Goal: Task Accomplishment & Management: Manage account settings

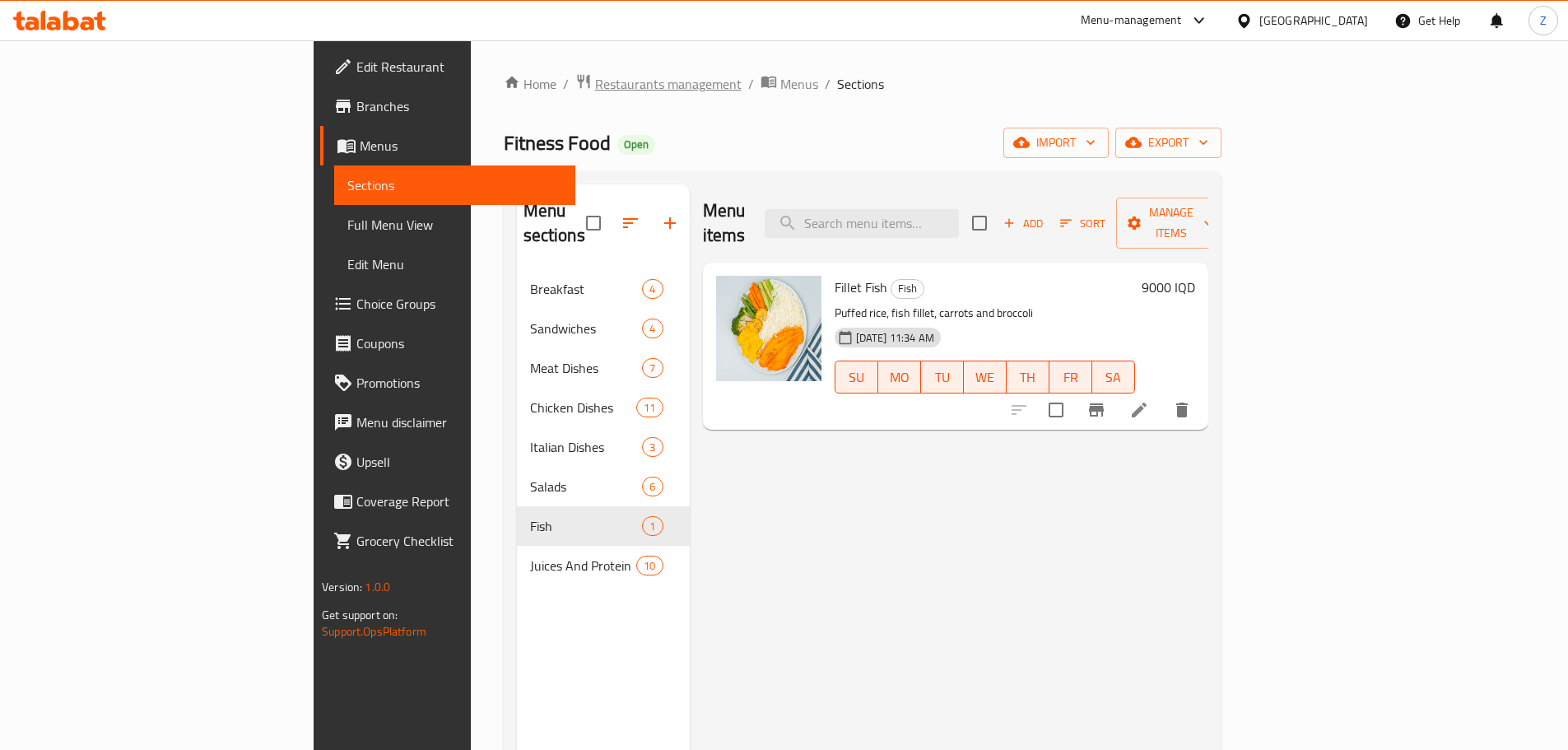
click at [595, 86] on span "Restaurants management" at bounding box center [668, 84] width 147 height 20
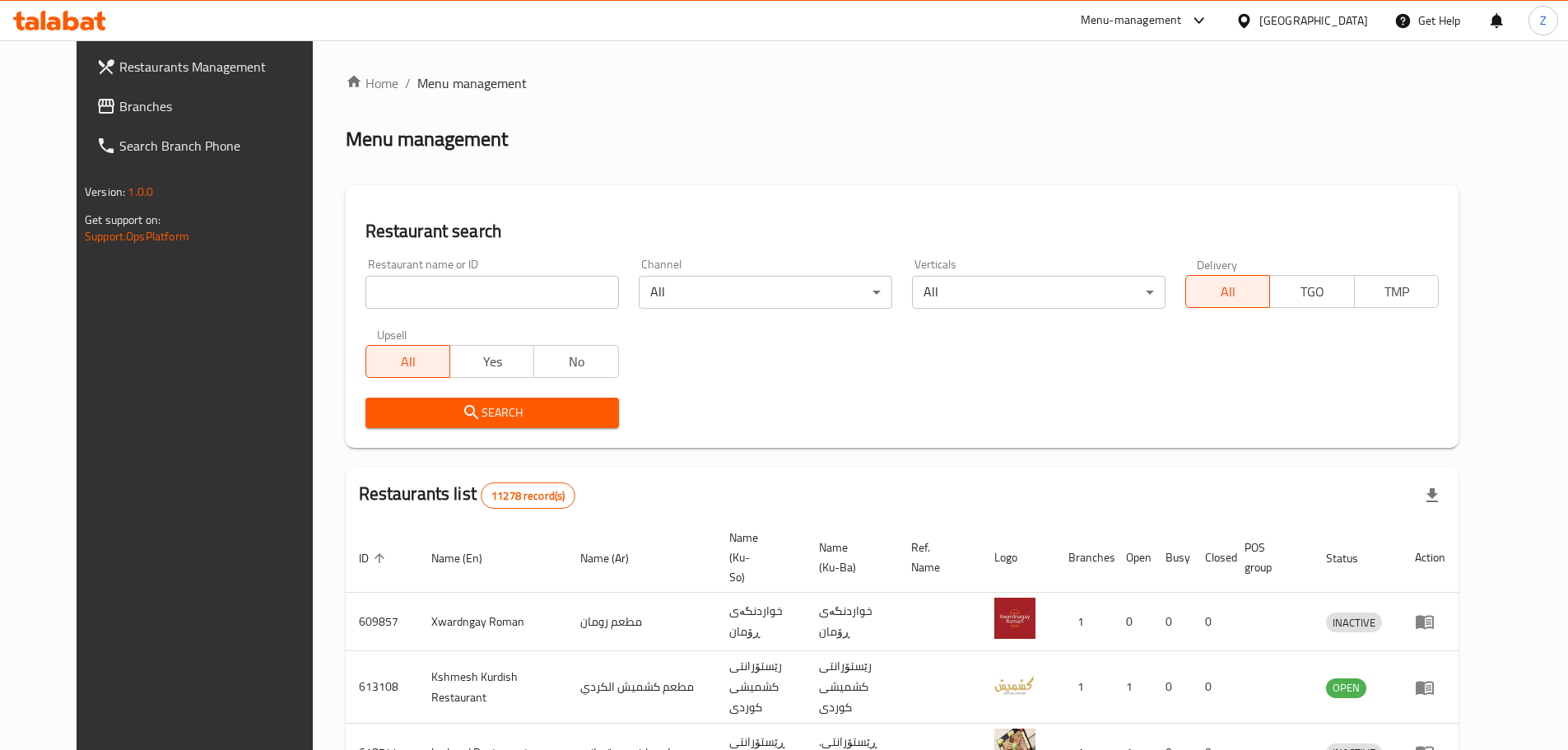
click at [119, 116] on link "Branches" at bounding box center [210, 106] width 255 height 39
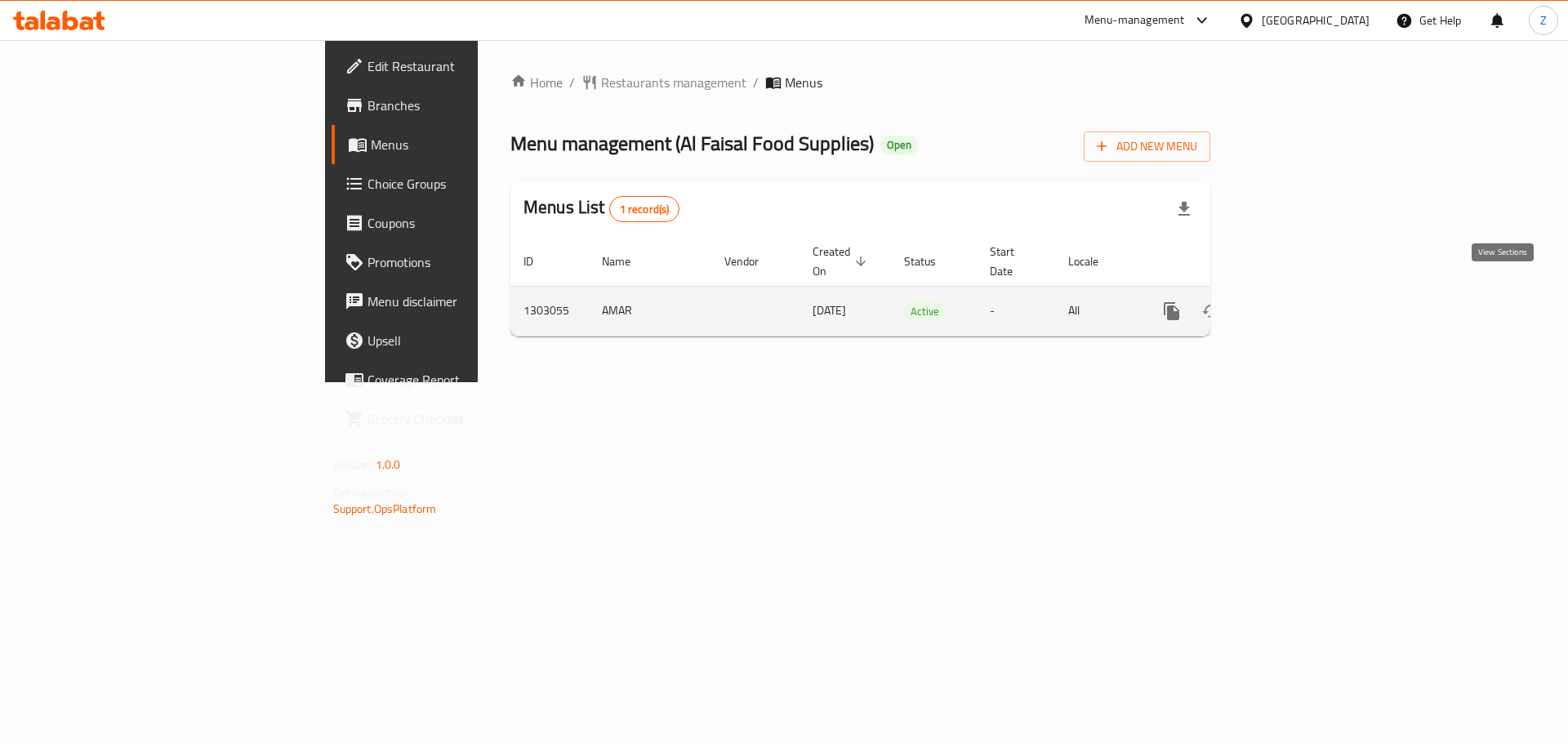
click at [1299, 302] on icon "enhanced table" at bounding box center [1290, 312] width 20 height 20
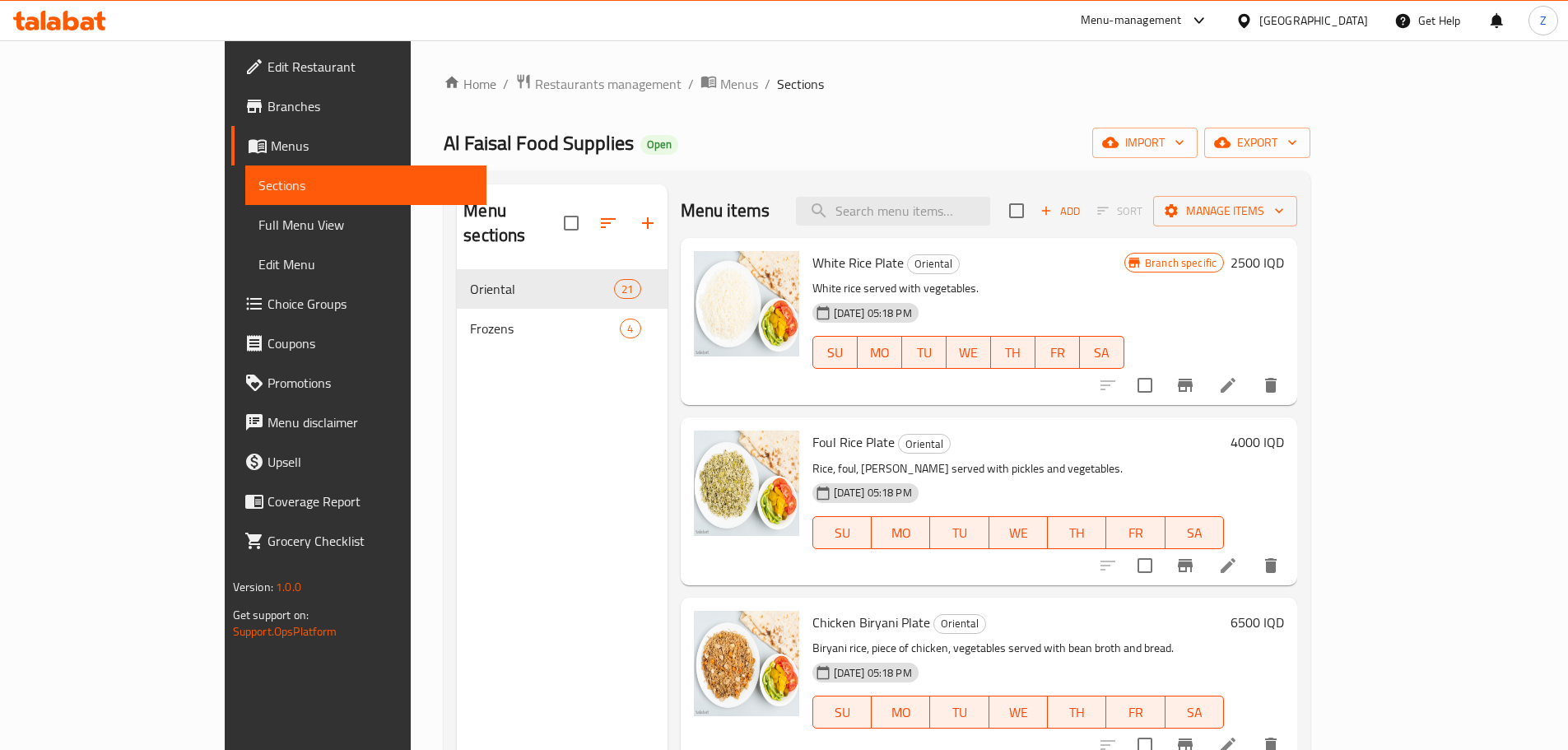
click at [1284, 440] on h6 "4000 IQD" at bounding box center [1257, 442] width 54 height 23
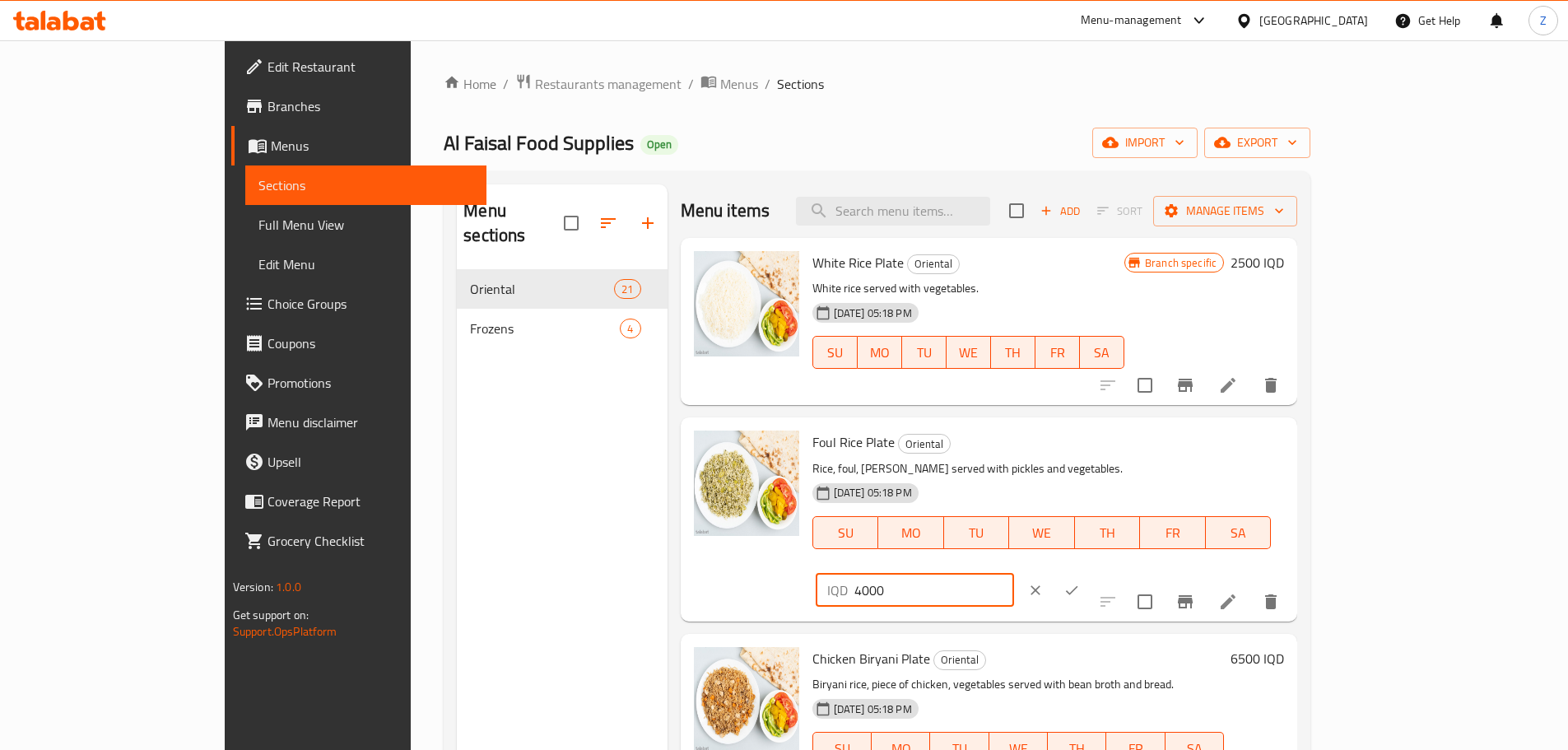
drag, startPoint x: 1282, startPoint y: 458, endPoint x: 1271, endPoint y: 460, distance: 11.2
click at [1014, 574] on input "4000" at bounding box center [934, 590] width 160 height 33
type input "5000"
click at [1080, 582] on icon "ok" at bounding box center [1072, 591] width 17 height 17
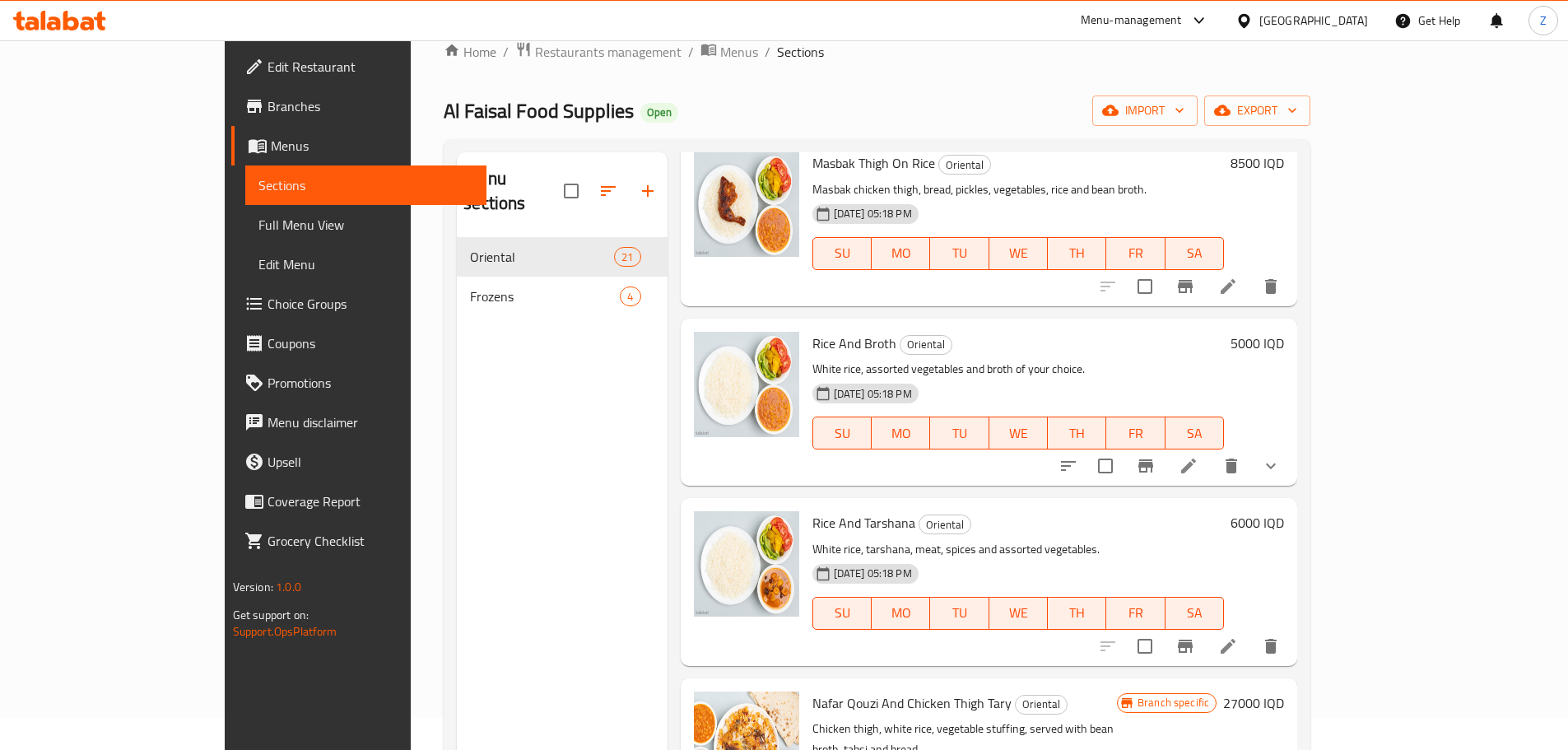
scroll to position [230, 0]
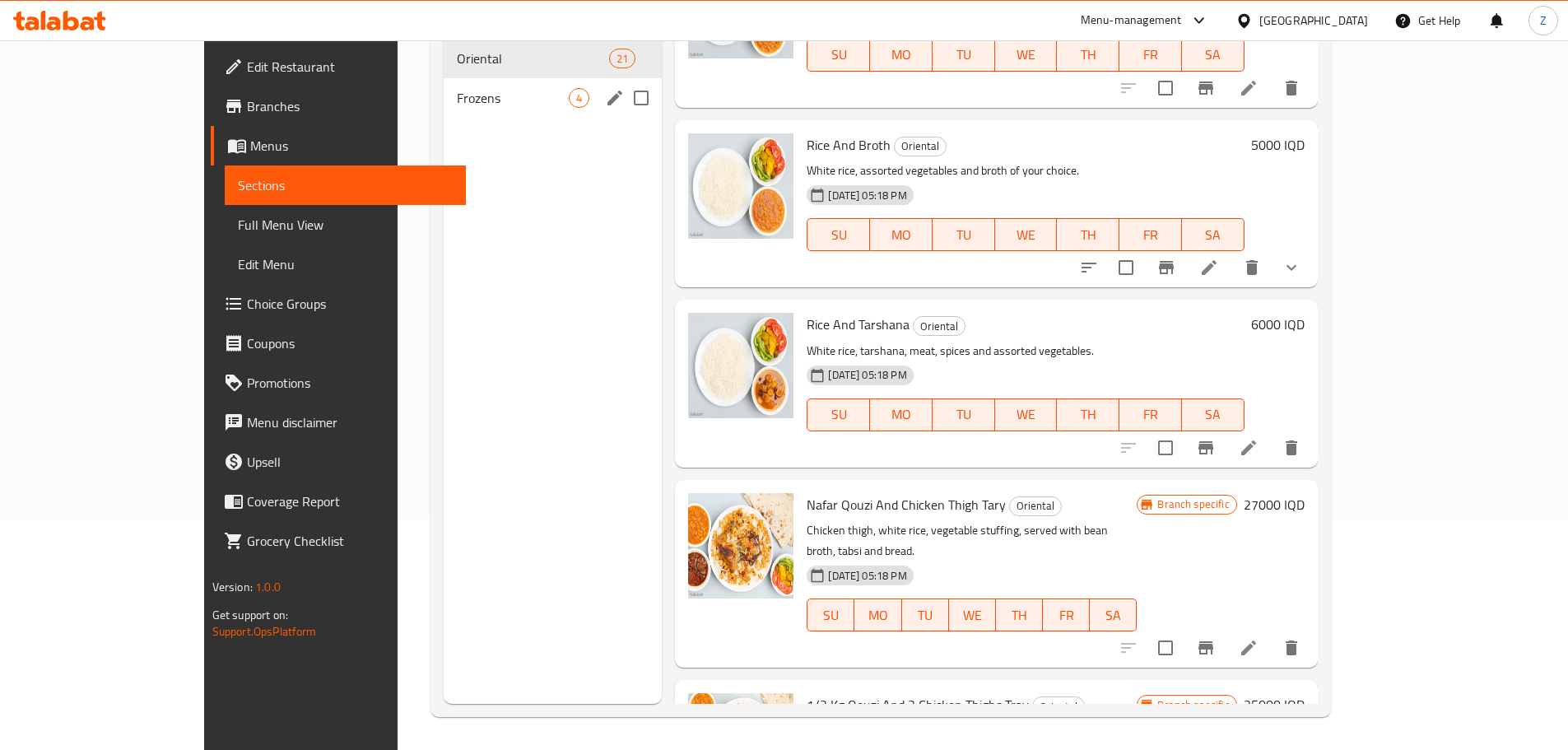
click at [456, 88] on span "Frozens" at bounding box center [513, 98] width 112 height 20
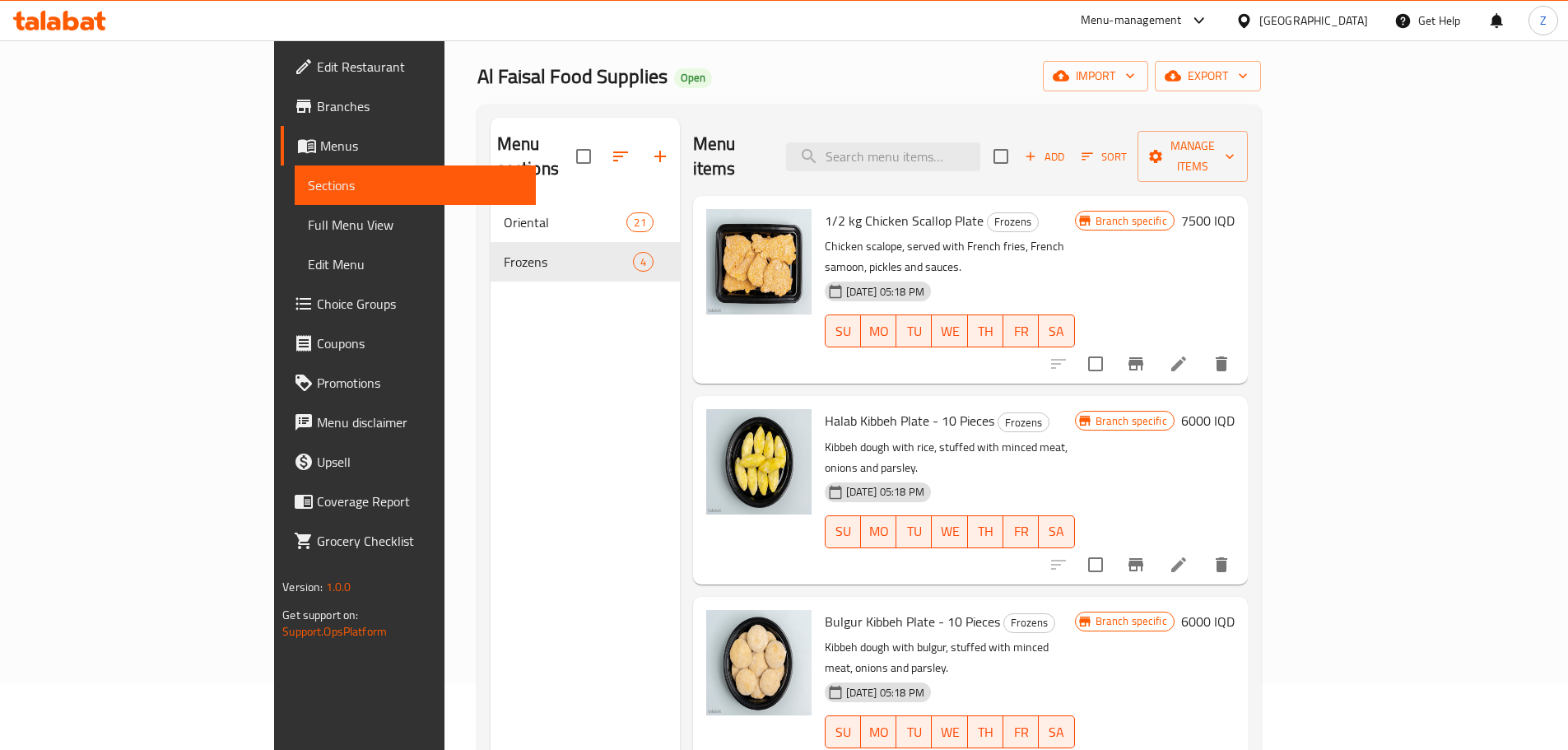
scroll to position [66, 0]
click at [1235, 611] on h6 "6000 IQD" at bounding box center [1208, 623] width 54 height 23
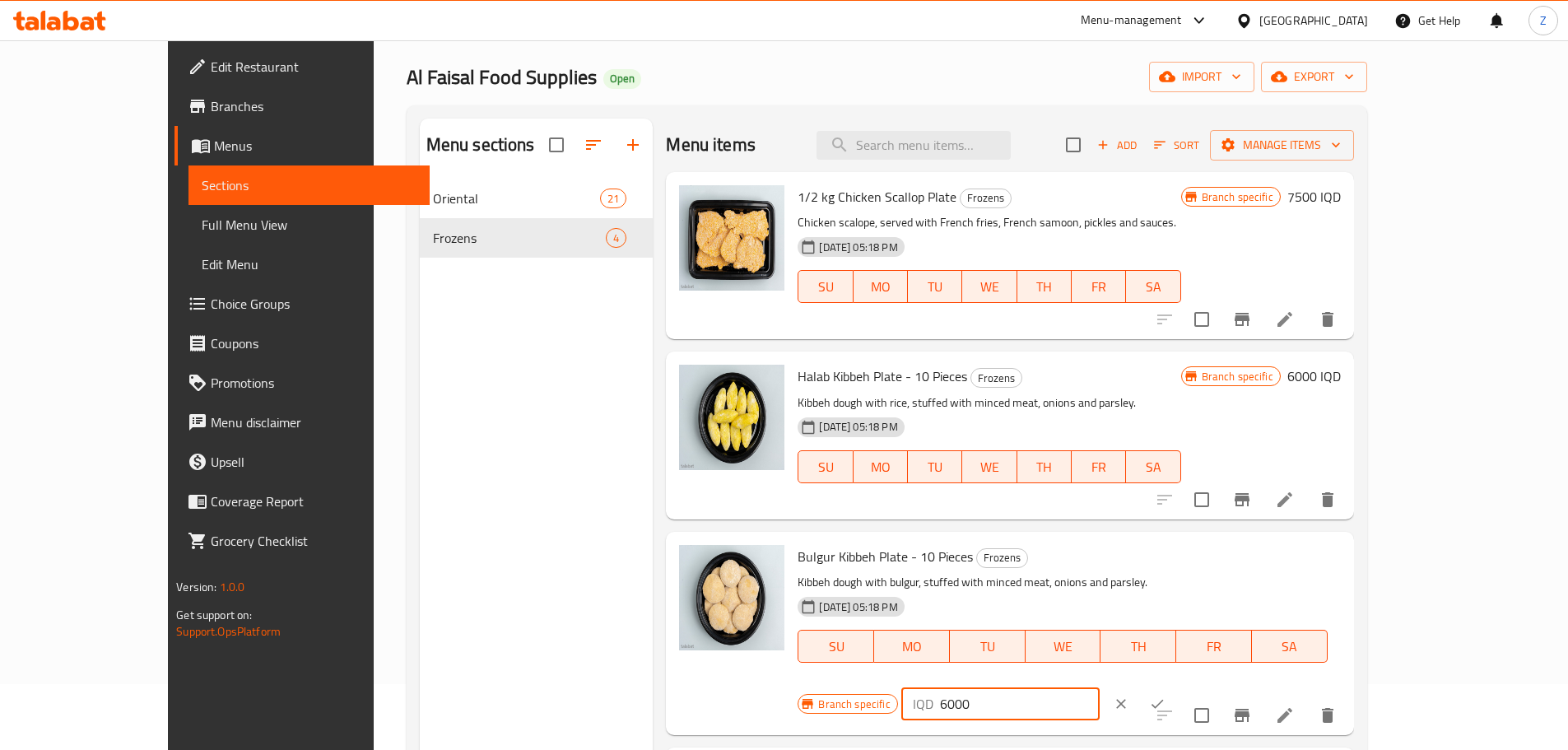
drag, startPoint x: 1279, startPoint y: 566, endPoint x: 1263, endPoint y: 569, distance: 16.3
click at [1100, 687] on div "IQD 6000 ​" at bounding box center [1000, 703] width 199 height 33
type input "8000"
click at [1165, 696] on icon "ok" at bounding box center [1158, 704] width 17 height 17
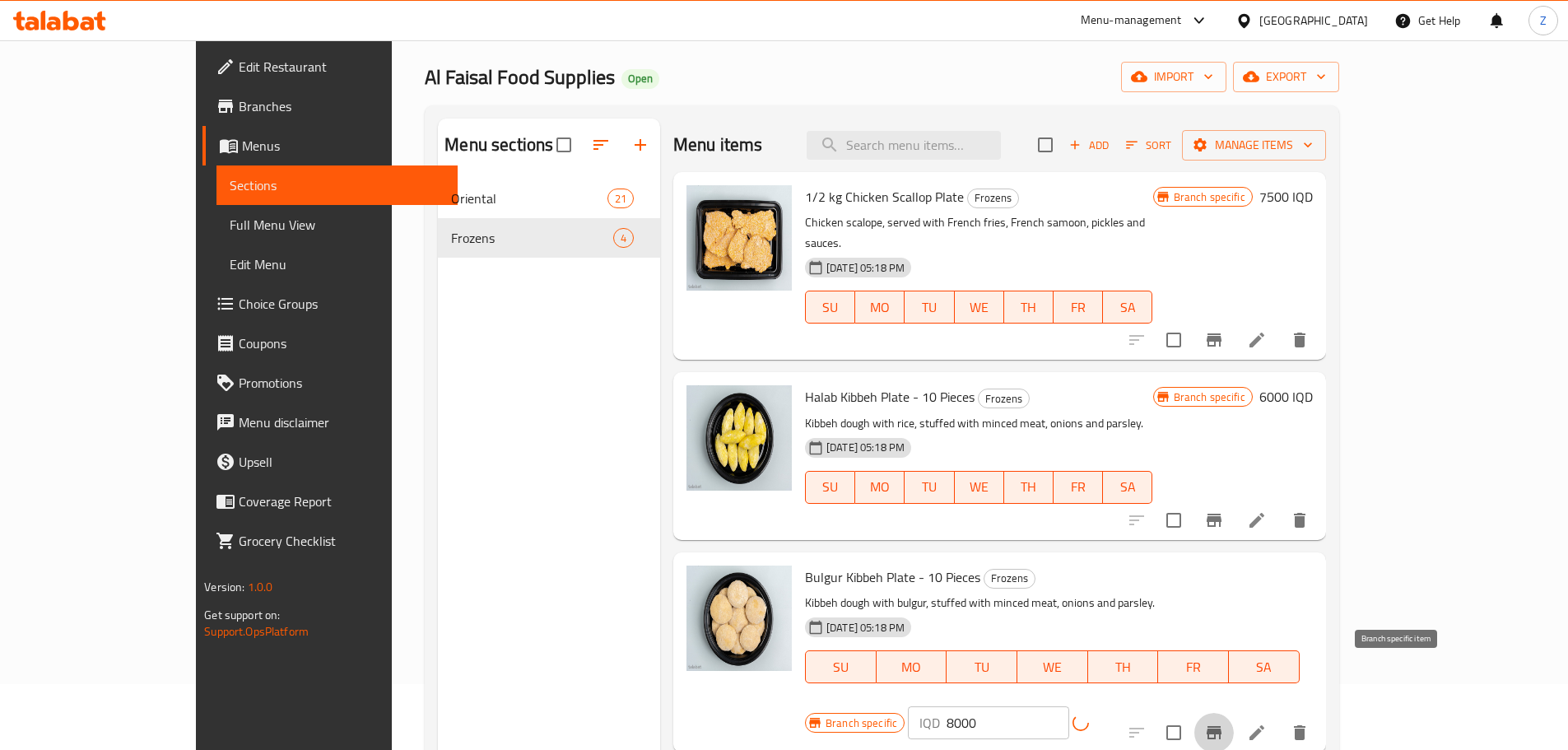
click at [1224, 723] on icon "Branch-specific-item" at bounding box center [1215, 733] width 20 height 20
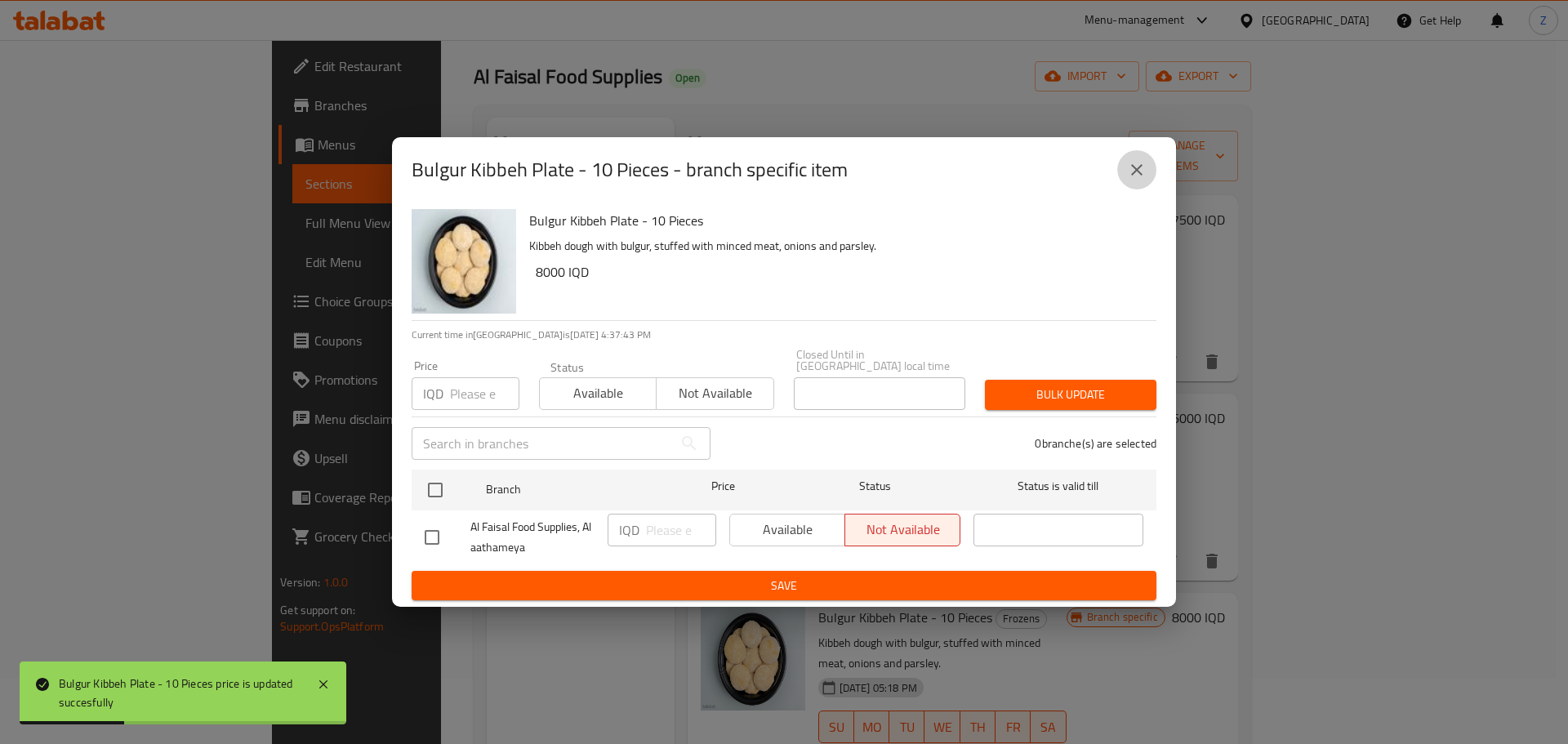
click at [1131, 175] on icon "close" at bounding box center [1137, 170] width 20 height 20
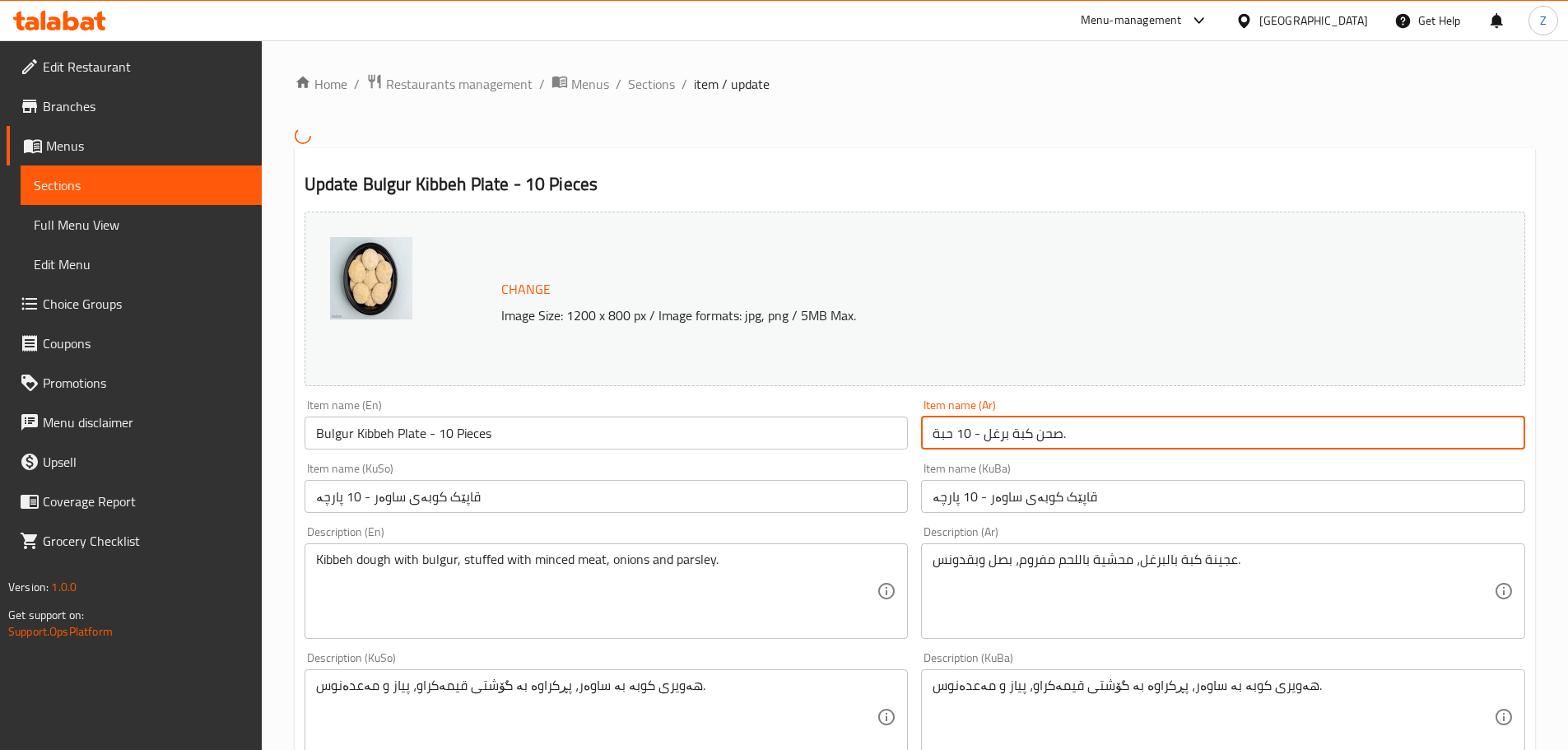
drag, startPoint x: 1117, startPoint y: 422, endPoint x: 1002, endPoint y: 438, distance: 116.1
click at [1002, 438] on input "صحن كبة برغل - 10 حبة." at bounding box center [1223, 432] width 604 height 33
click at [1003, 437] on input "صحن كبة برغل - 10 حبة." at bounding box center [1223, 432] width 604 height 33
click at [1043, 440] on input "صحن كبة برغل - 10 حبة." at bounding box center [1223, 432] width 604 height 33
drag, startPoint x: 1070, startPoint y: 438, endPoint x: 1060, endPoint y: 435, distance: 10.4
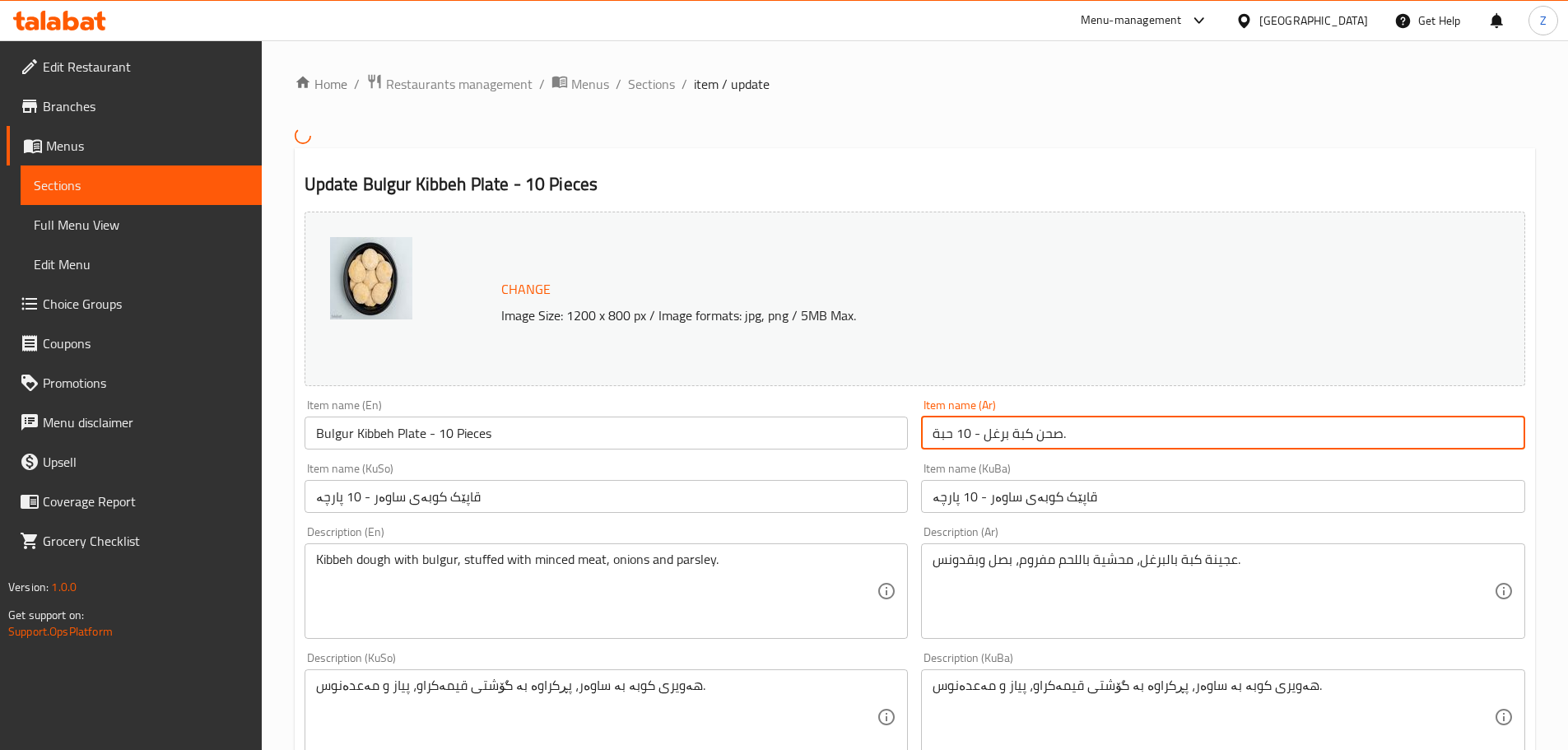
click at [1060, 435] on input "صحن كبة برغل - 10 حبة." at bounding box center [1223, 432] width 604 height 33
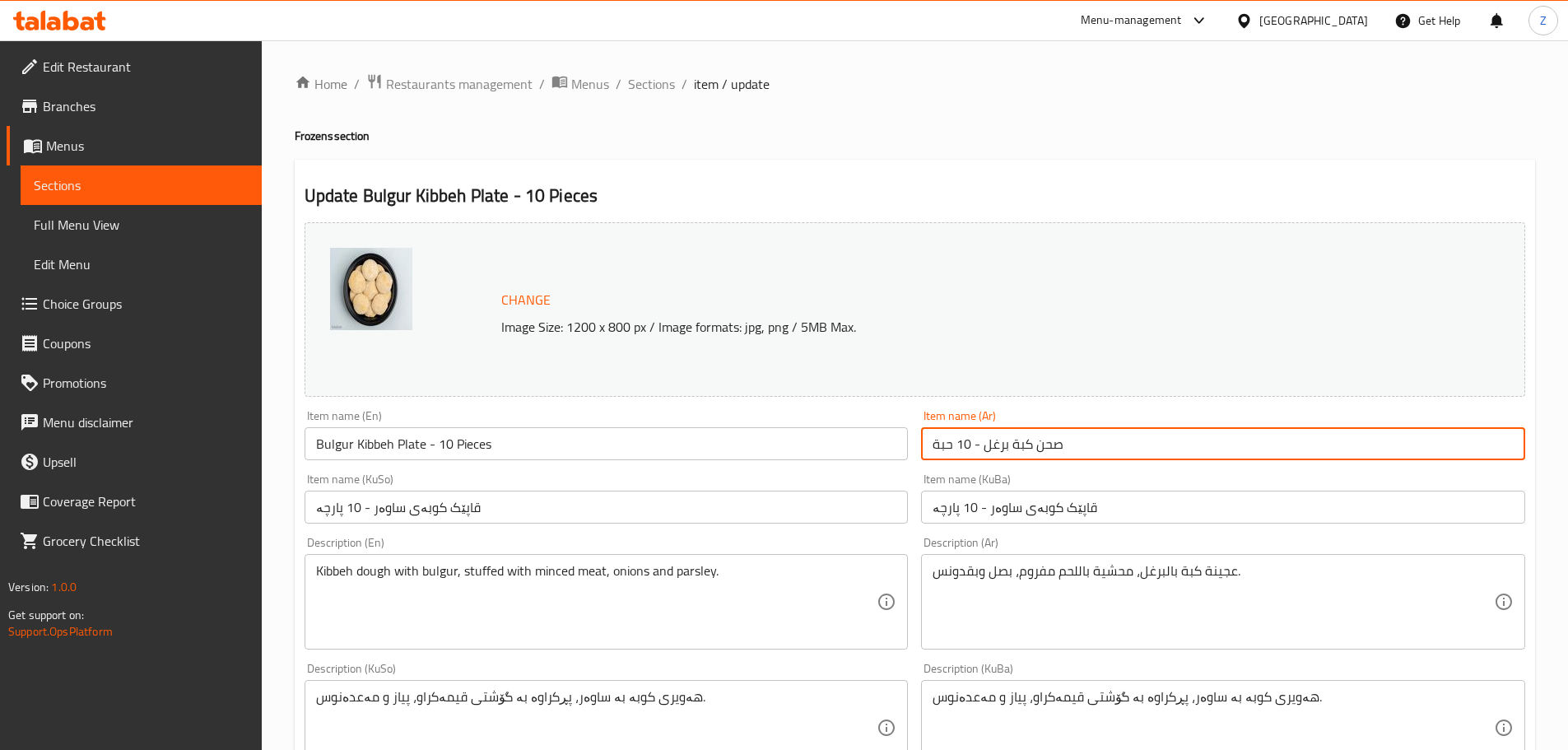
drag, startPoint x: 984, startPoint y: 450, endPoint x: 1085, endPoint y: 458, distance: 101.3
click at [1085, 458] on input "صحن كبة برغل - 10 حبة" at bounding box center [1223, 443] width 604 height 33
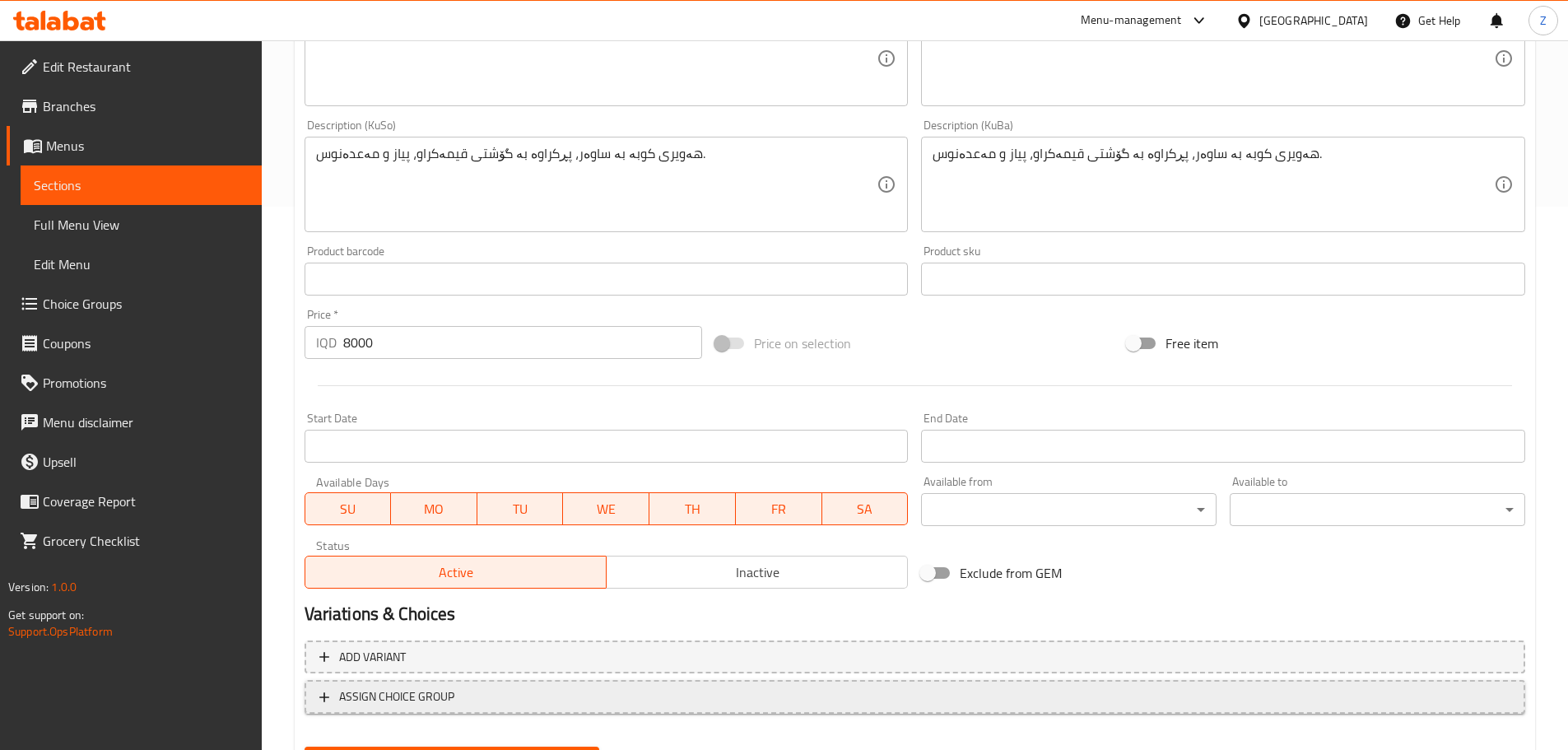
scroll to position [627, 0]
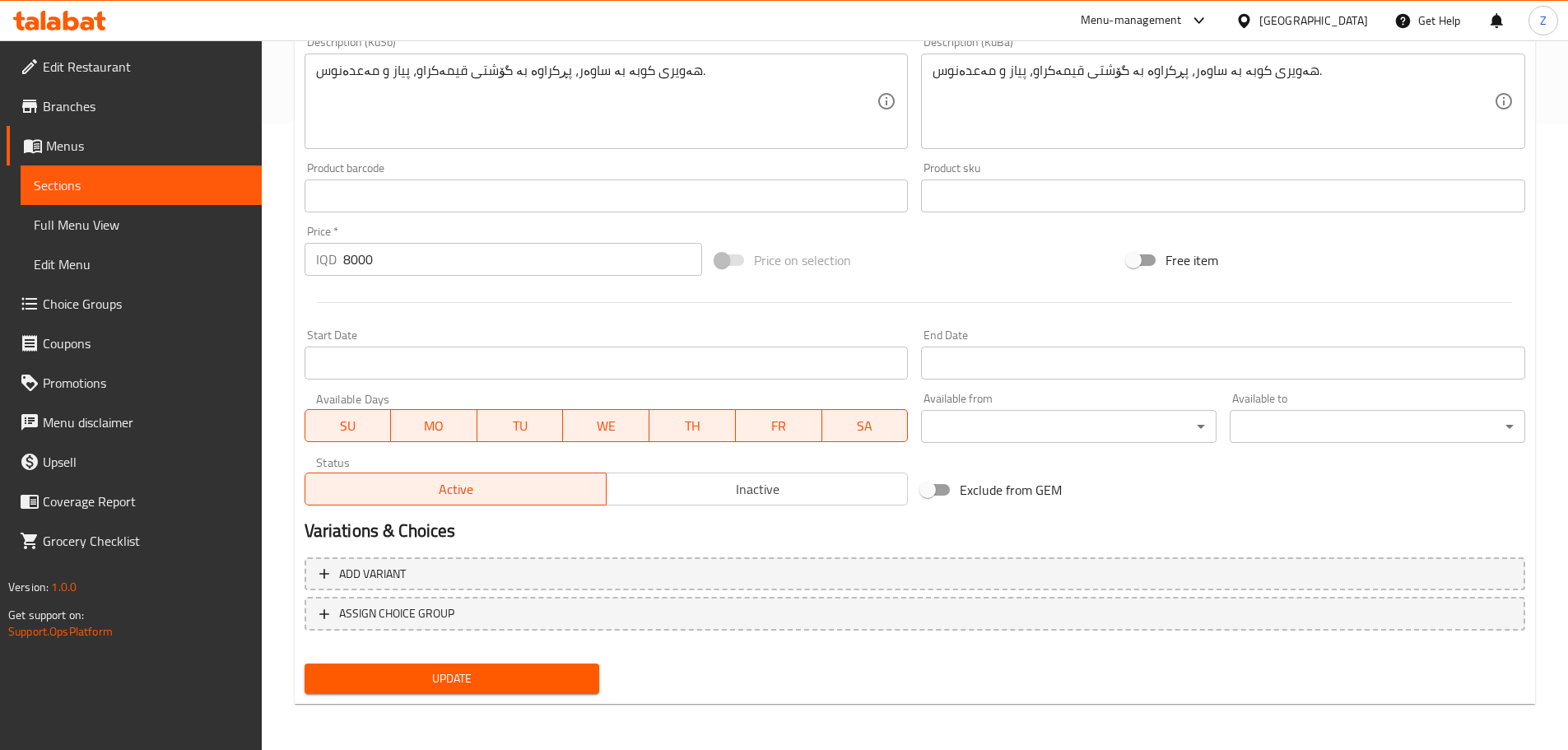
type input "كبة برغل وجريش مسلوقة - 10 حبة"
click at [485, 675] on span "Update" at bounding box center [451, 679] width 269 height 21
click at [586, 675] on span "Update" at bounding box center [451, 679] width 269 height 21
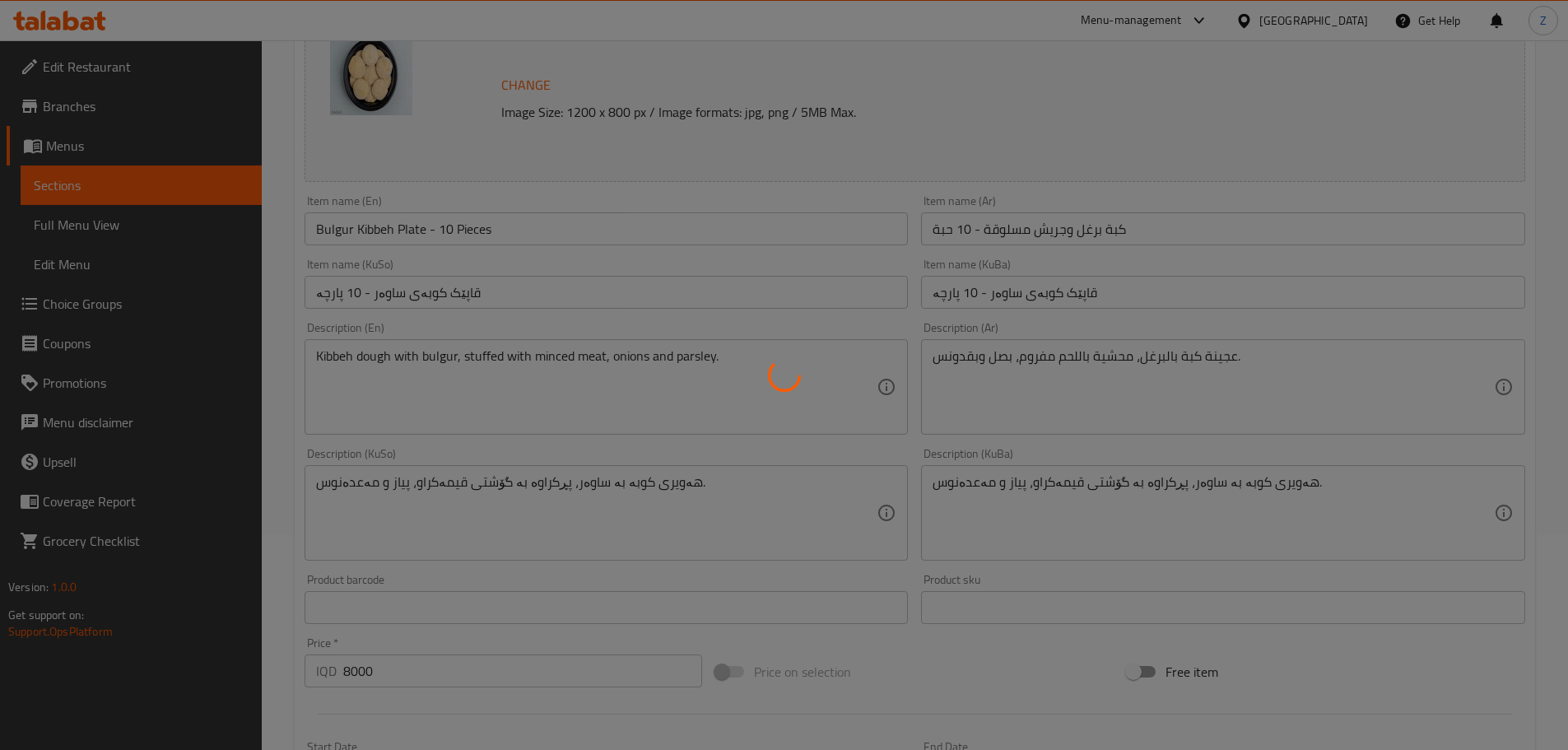
scroll to position [0, 0]
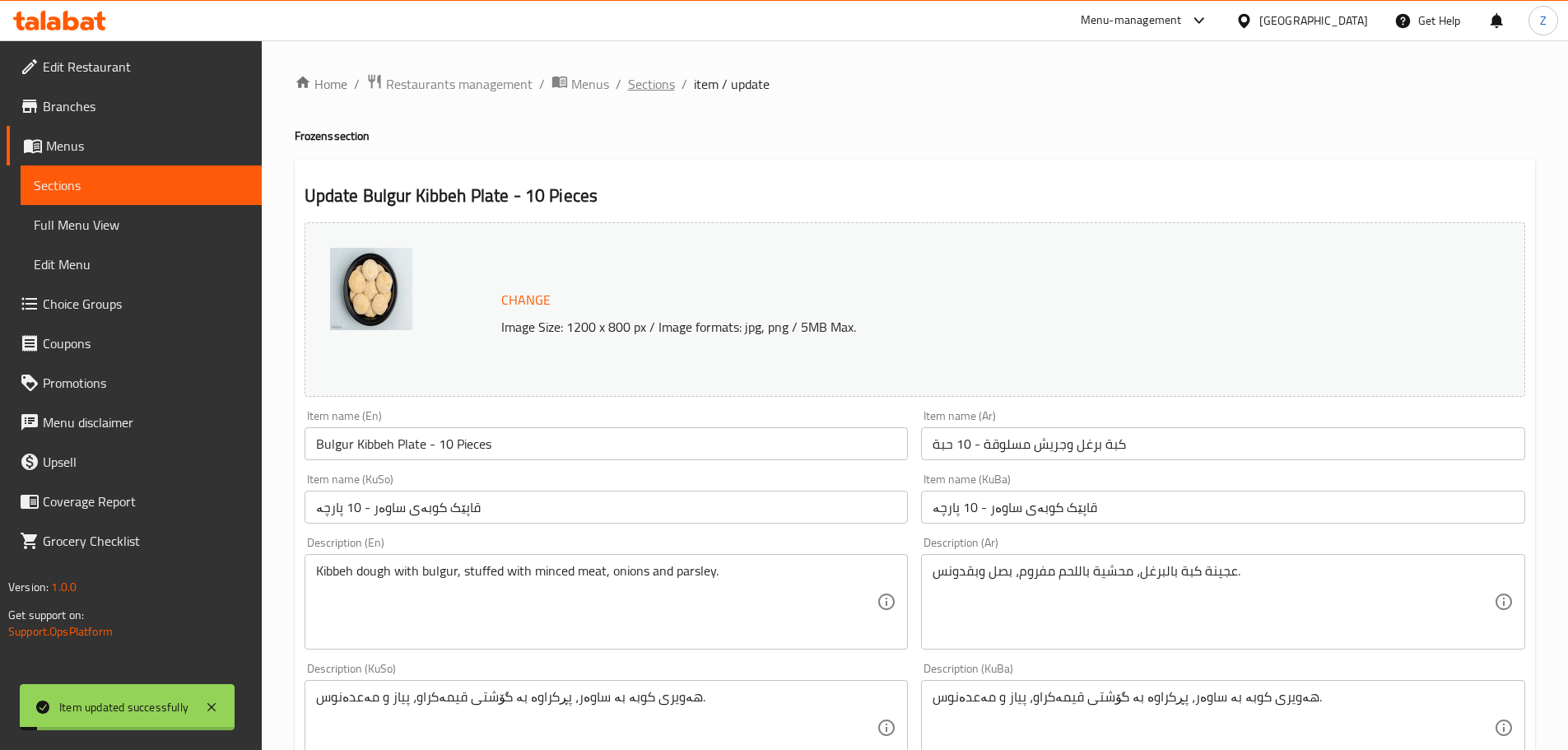
click at [657, 74] on span "Sections" at bounding box center [652, 84] width 47 height 20
